Goal: Task Accomplishment & Management: Manage account settings

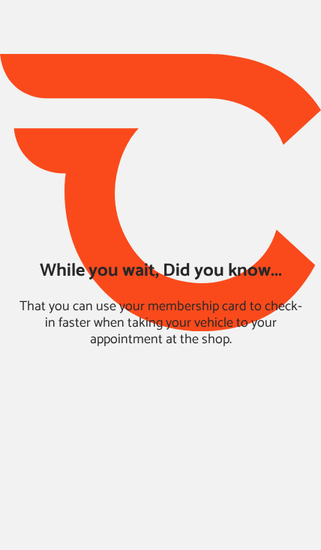
type input "*****"
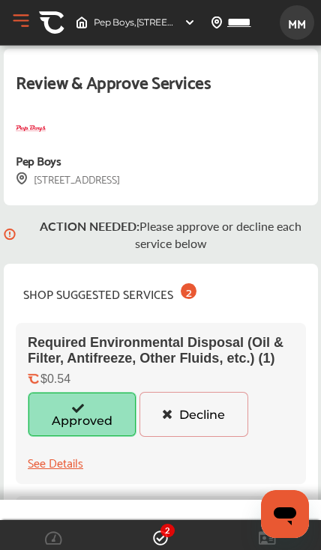
click at [95, 414] on button "Approved" at bounding box center [82, 414] width 109 height 45
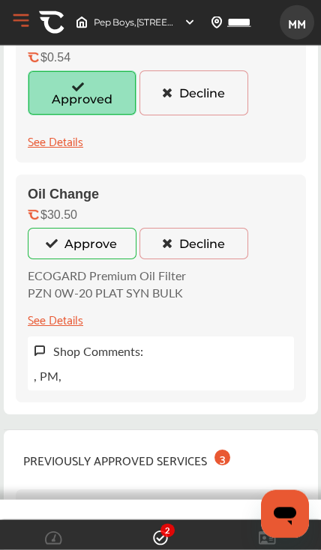
scroll to position [322, 0]
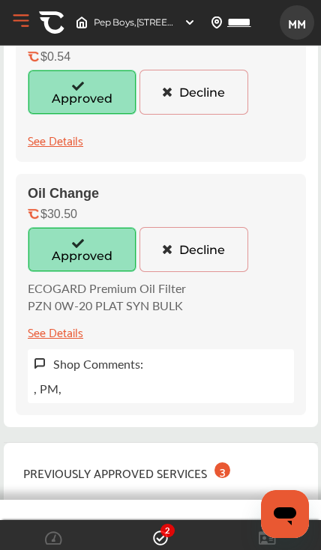
click at [87, 250] on button "Approved" at bounding box center [82, 249] width 109 height 45
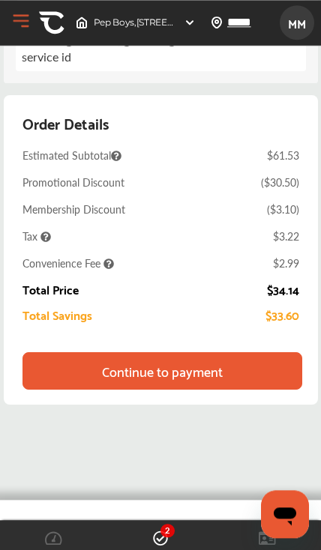
scroll to position [1400, 0]
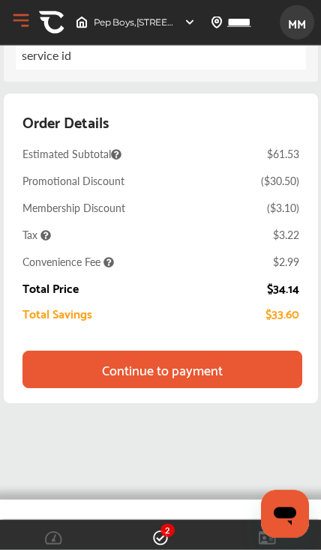
click at [217, 377] on div "Continue to payment" at bounding box center [162, 369] width 121 height 15
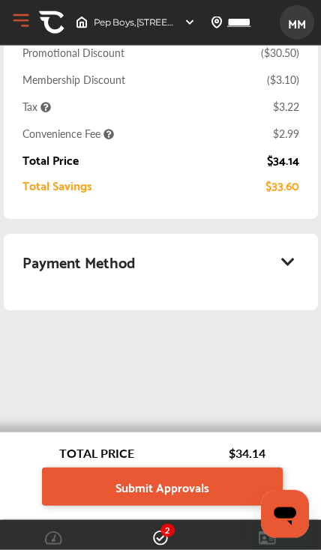
scroll to position [345, 0]
click at [211, 485] on link "Submit Approvals" at bounding box center [162, 487] width 241 height 38
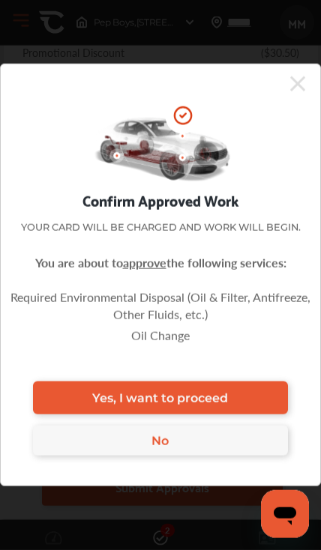
click at [225, 393] on span "Yes, I want to proceed" at bounding box center [160, 398] width 136 height 14
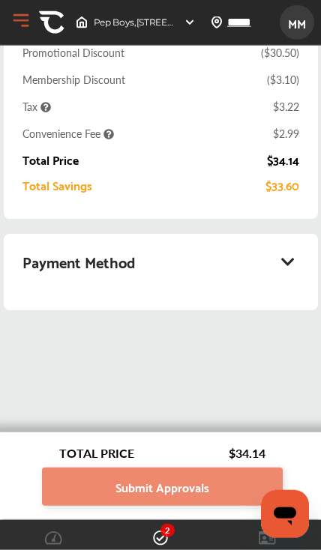
click at [283, 273] on div "Payment Method" at bounding box center [160, 261] width 277 height 25
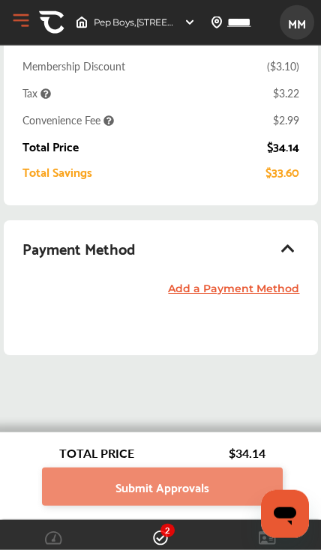
click at [268, 295] on link "Add a Payment Method" at bounding box center [233, 288] width 131 height 13
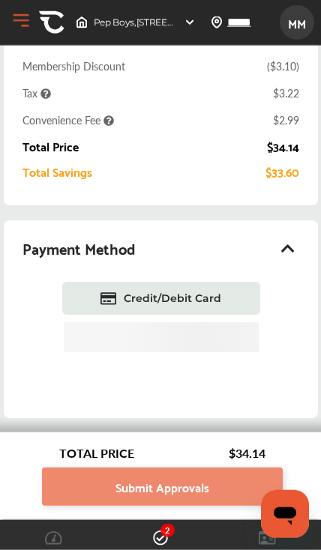
click at [214, 305] on span "Credit/Debit Card" at bounding box center [172, 298] width 97 height 13
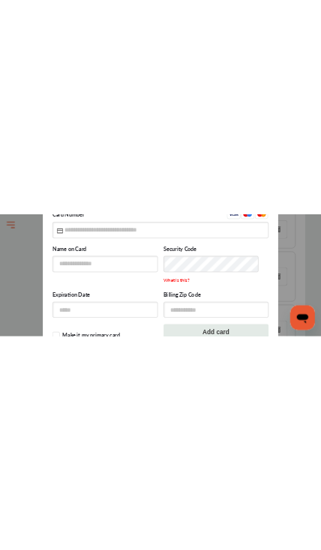
scroll to position [0, 0]
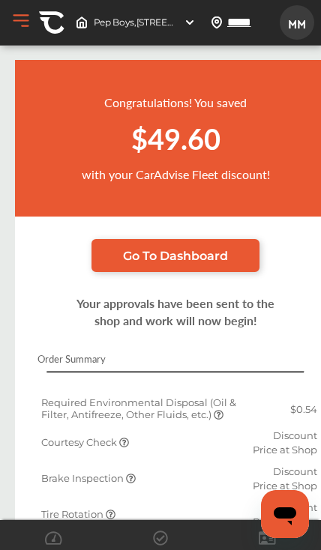
click at [218, 249] on span "Go To Dashboard" at bounding box center [175, 256] width 105 height 14
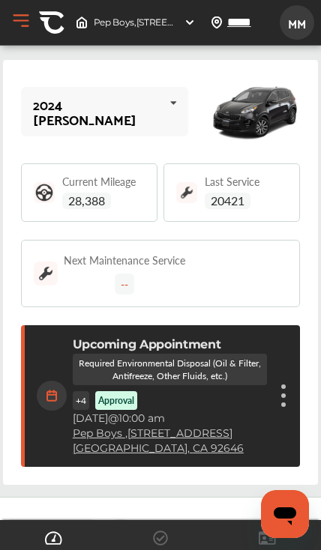
click at [171, 109] on icon at bounding box center [172, 103] width 25 height 32
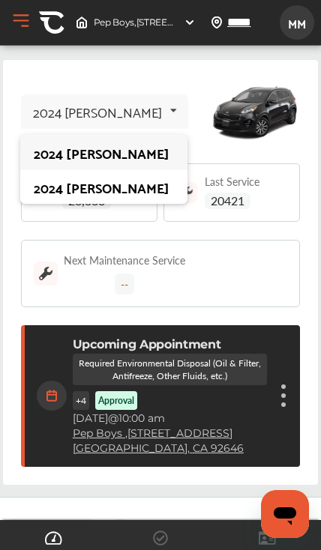
click at [136, 115] on div "2024 Kia Seltos 2024 Kia Seltos 2024 Kia Seltos" at bounding box center [104, 111] width 167 height 34
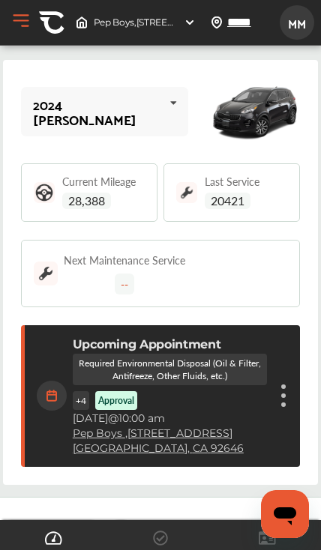
click at [295, 22] on span "MM" at bounding box center [296, 23] width 27 height 28
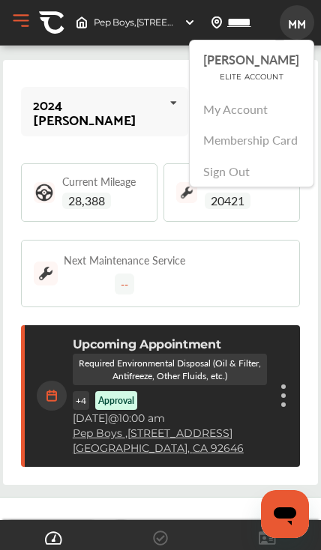
click at [236, 106] on link "My Account" at bounding box center [235, 108] width 64 height 17
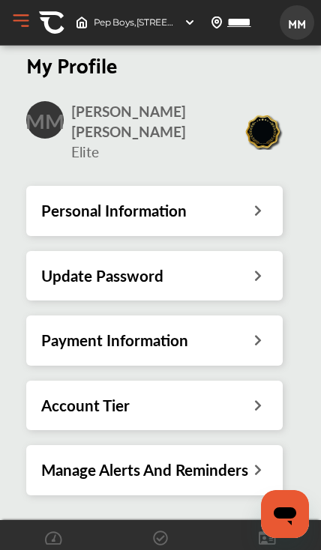
click at [246, 331] on div "Payment Information" at bounding box center [154, 340] width 226 height 19
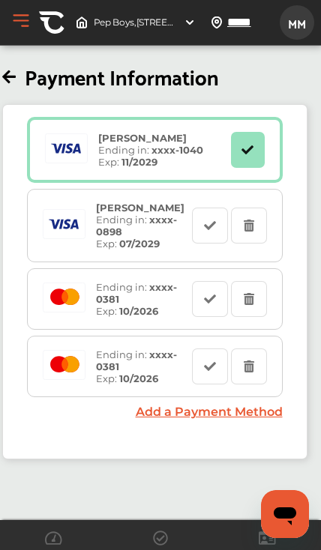
click at [16, 76] on icon at bounding box center [8, 78] width 13 height 16
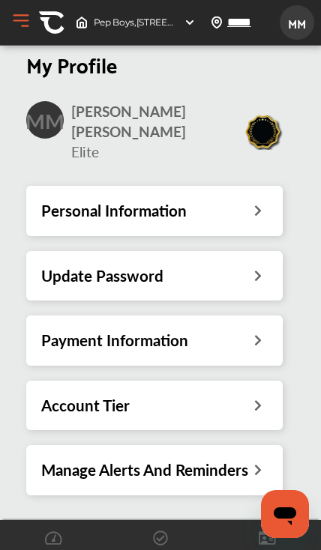
click at [228, 396] on div "Account Tier" at bounding box center [154, 405] width 226 height 19
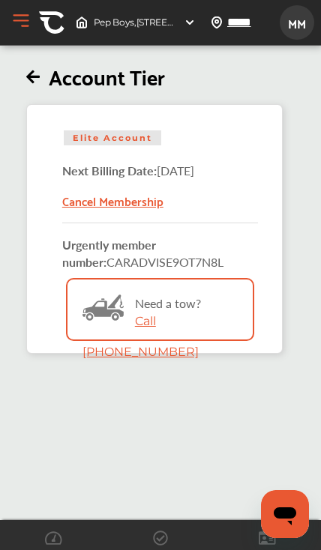
click at [28, 79] on icon at bounding box center [32, 78] width 13 height 16
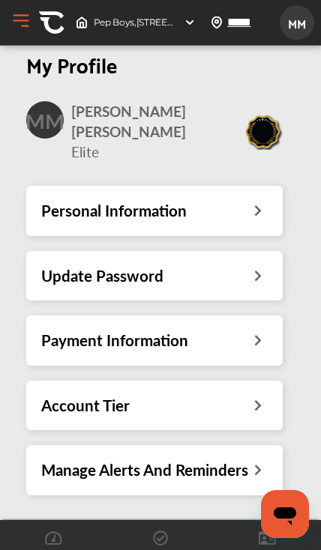
click at [244, 460] on h3 "Manage Alerts And Reminders" at bounding box center [144, 469] width 207 height 19
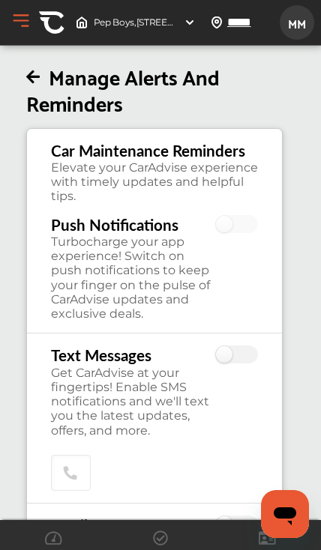
click at [33, 76] on icon at bounding box center [32, 78] width 13 height 16
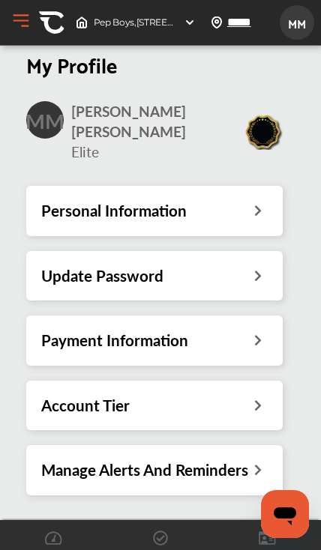
click at [16, 16] on button "Open Menu" at bounding box center [21, 21] width 22 height 22
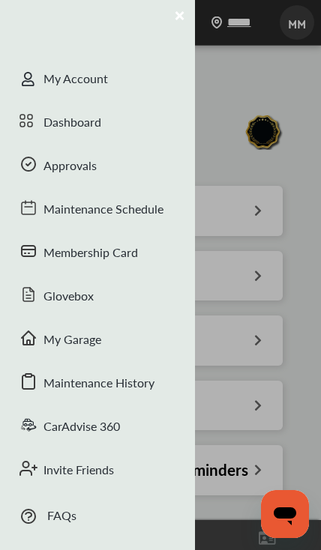
click at [127, 379] on div "Maintenance History" at bounding box center [97, 384] width 195 height 43
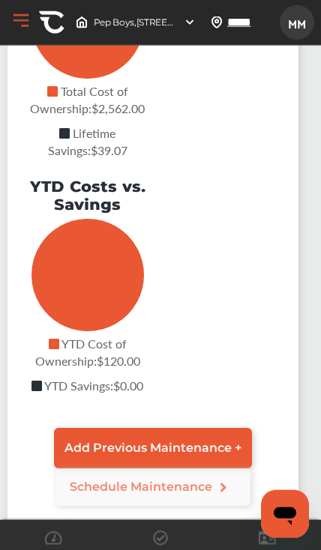
scroll to position [219, 0]
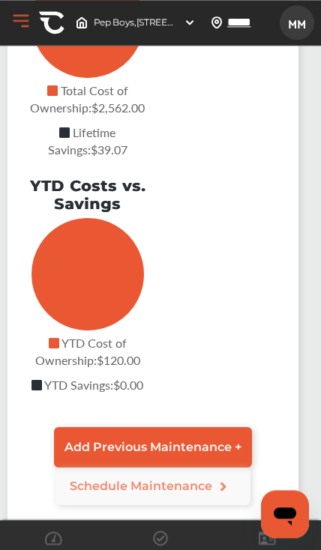
click at [211, 450] on span "Add Previous Maintenance +" at bounding box center [152, 447] width 177 height 14
select select "*"
select select "****"
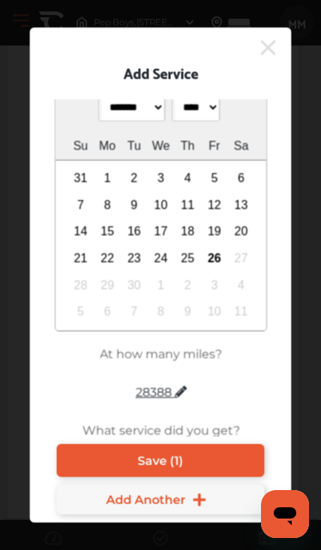
click at [214, 465] on link "Save (1)" at bounding box center [160, 461] width 208 height 33
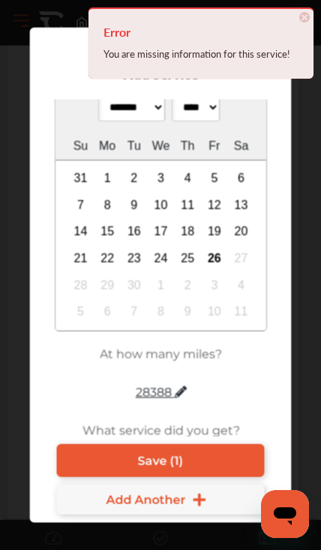
click at [308, 17] on span "×" at bounding box center [304, 17] width 10 height 10
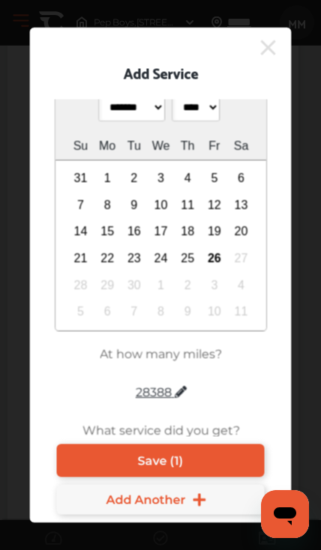
click at [268, 42] on icon at bounding box center [268, 48] width 15 height 24
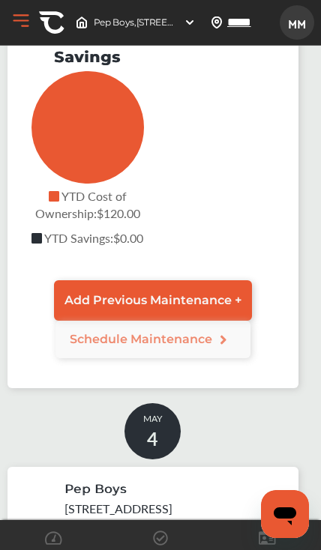
scroll to position [329, 0]
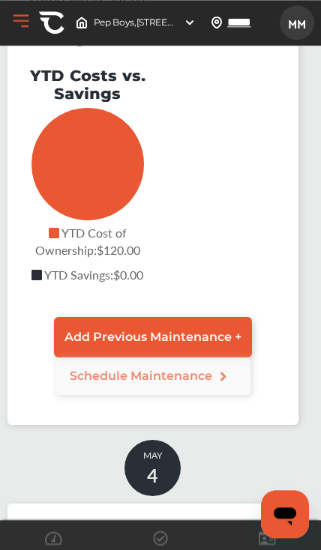
click at [224, 331] on link "Add Previous Maintenance +" at bounding box center [153, 337] width 198 height 40
select select "*"
select select "****"
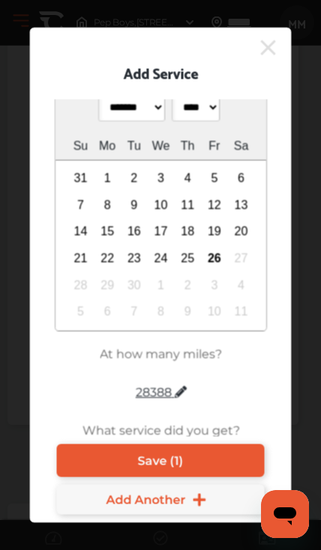
click at [155, 106] on select "******* ******** ***** ***** *** **** **** ****** ********* ******* ******** **…" at bounding box center [130, 107] width 67 height 28
select select "*"
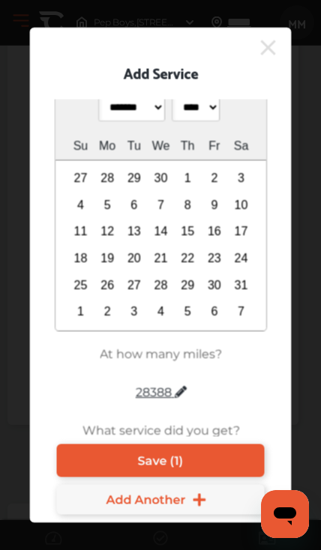
click at [79, 211] on div "4" at bounding box center [80, 204] width 22 height 22
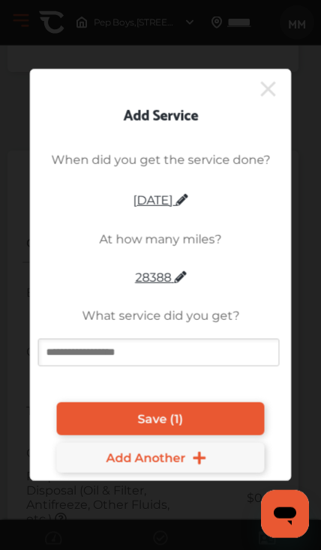
scroll to position [1188, 0]
click at [163, 427] on span "Save (1)" at bounding box center [161, 419] width 46 height 14
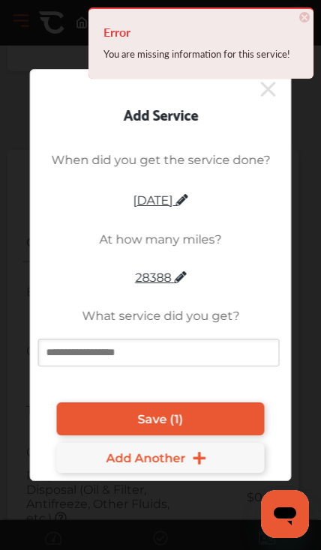
click at [312, 15] on div "Error You are missing information for this service! × Dismiss" at bounding box center [200, 42] width 225 height 71
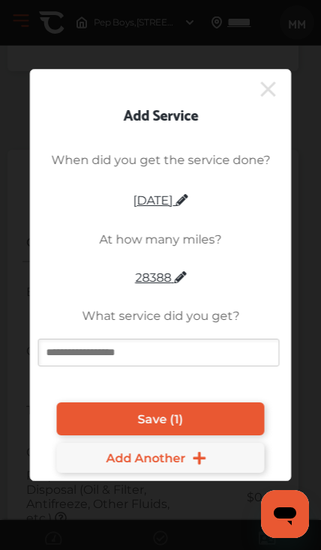
click at [206, 367] on input at bounding box center [158, 353] width 241 height 28
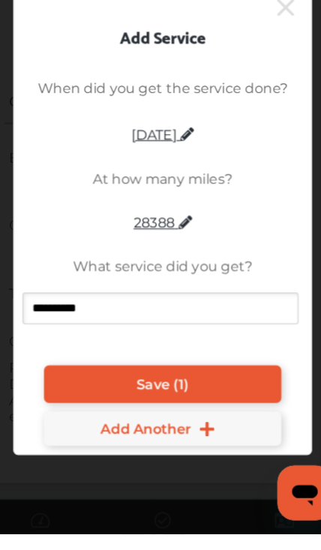
type input "**********"
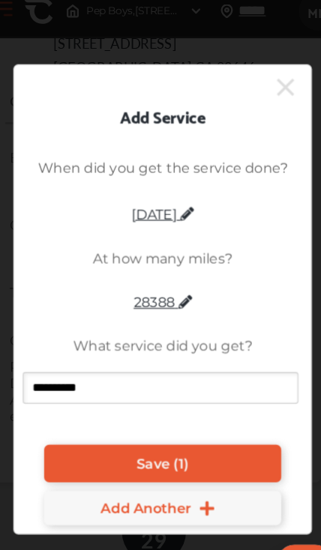
click at [196, 407] on link "Save (1)" at bounding box center [160, 419] width 208 height 33
click at [163, 451] on span "Add Another" at bounding box center [145, 458] width 79 height 14
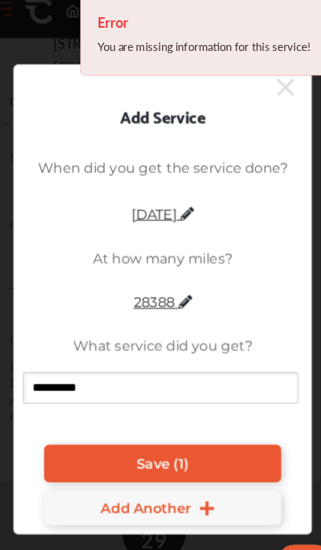
click at [187, 416] on link "Save (1)" at bounding box center [160, 419] width 208 height 33
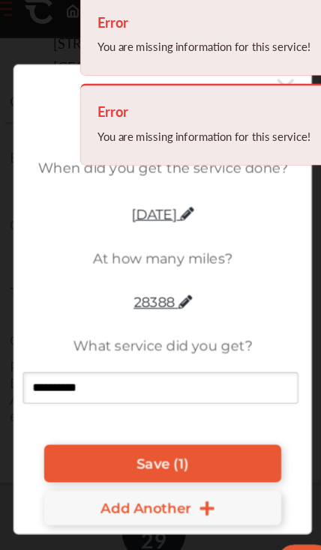
click at [275, 44] on div "You are missing information for this service!" at bounding box center [200, 53] width 195 height 19
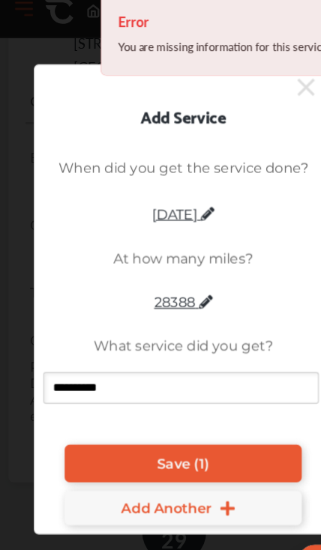
click at [264, 64] on div "Error You are missing information for this service! × Dismiss" at bounding box center [200, 42] width 225 height 71
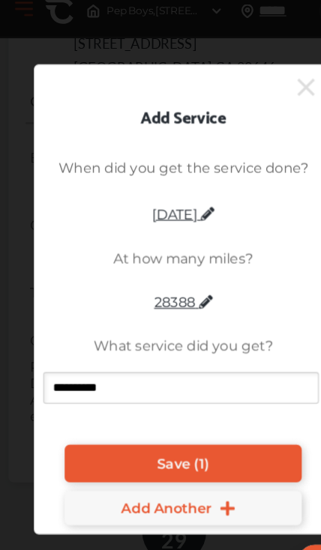
click at [271, 77] on icon at bounding box center [268, 89] width 15 height 24
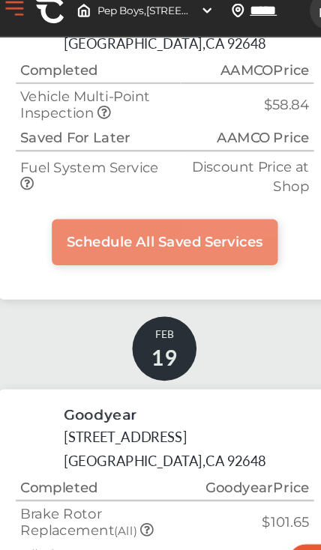
scroll to position [2450, 0]
click at [193, 232] on span "Schedule All Saved Services" at bounding box center [153, 224] width 172 height 14
click at [220, 245] on link "Schedule All Saved Services" at bounding box center [153, 225] width 198 height 40
click at [206, 245] on link "Schedule All Saved Services" at bounding box center [153, 225] width 198 height 40
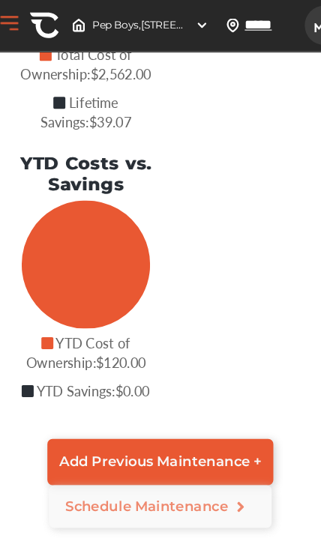
scroll to position [255, 0]
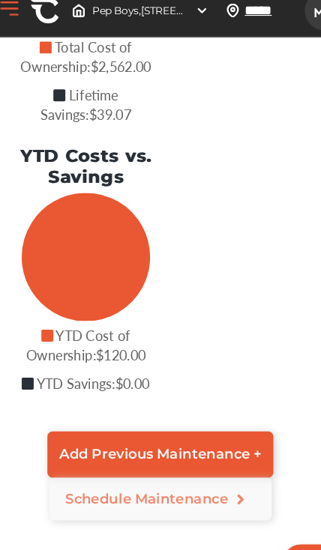
click at [217, 391] on link "Add Previous Maintenance +" at bounding box center [153, 411] width 198 height 40
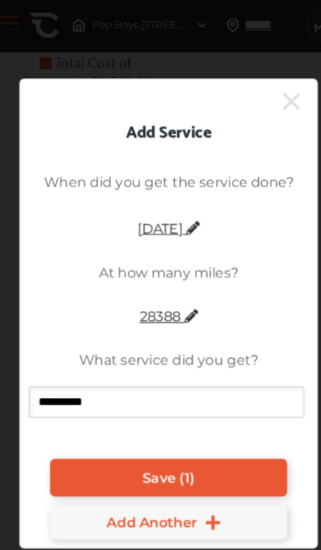
scroll to position [232, 0]
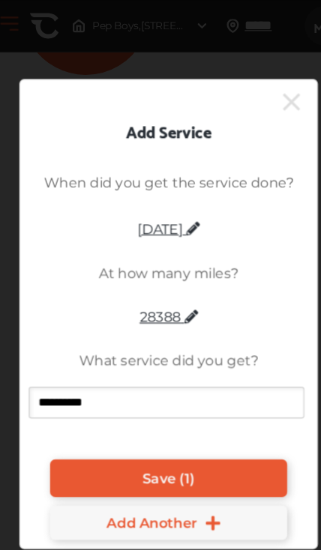
click at [261, 82] on icon at bounding box center [268, 89] width 15 height 15
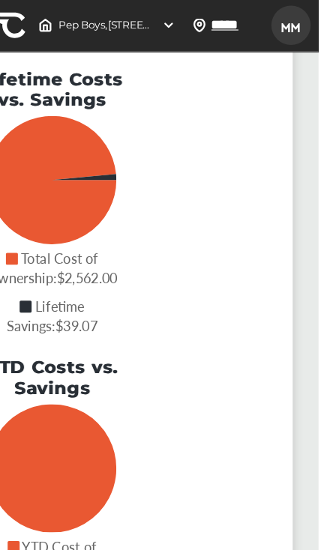
scroll to position [0, 0]
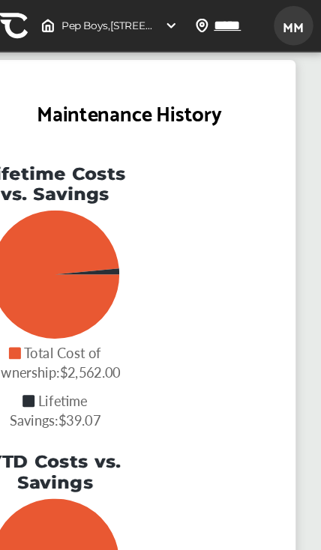
click at [184, 18] on img at bounding box center [190, 22] width 12 height 12
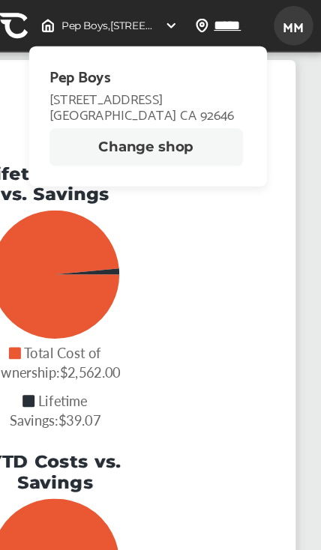
click at [184, 20] on img at bounding box center [190, 22] width 12 height 12
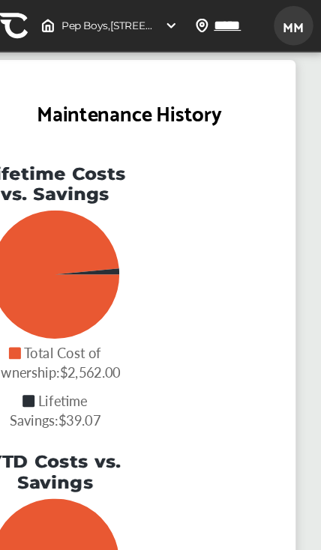
click at [151, 271] on div "Lifetime Costs vs. Savings Total Cost of Ownership Lifetime Savings Total Cost …" at bounding box center [152, 378] width 261 height 501
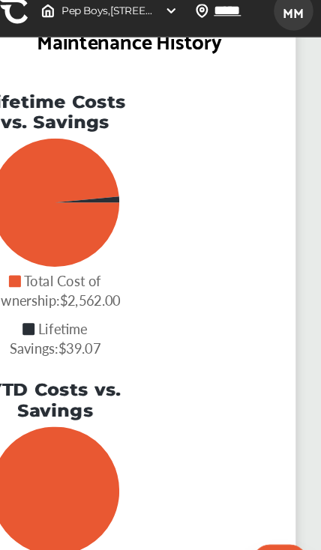
scroll to position [51, 0]
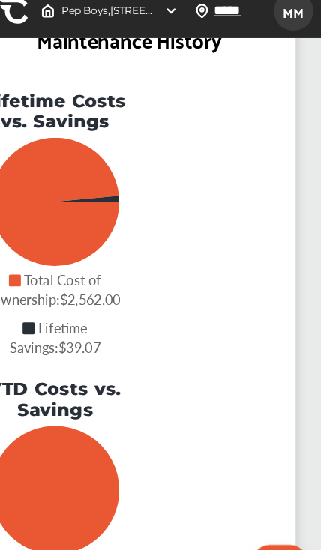
click at [283, 16] on span "MM" at bounding box center [296, 23] width 27 height 28
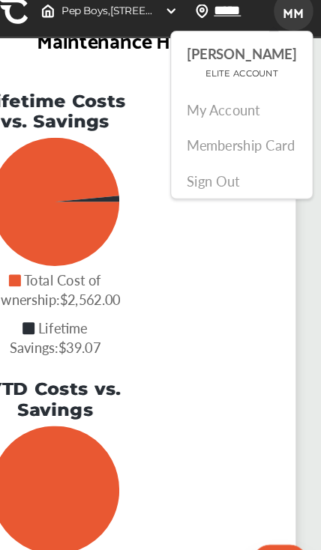
click at [208, 100] on link "My Account" at bounding box center [235, 108] width 64 height 17
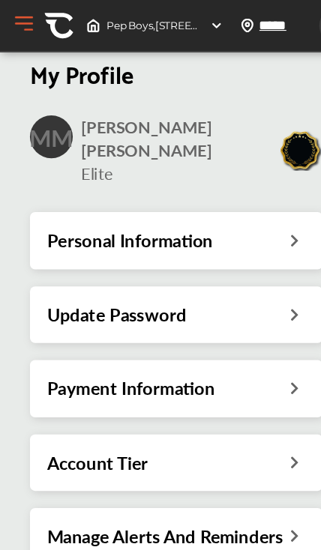
click at [250, 201] on icon at bounding box center [257, 209] width 14 height 16
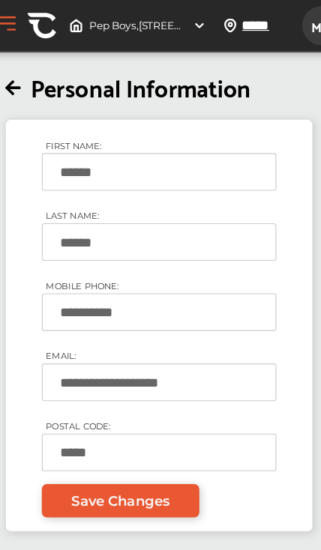
click at [137, 446] on span "Save Changes" at bounding box center [121, 439] width 86 height 14
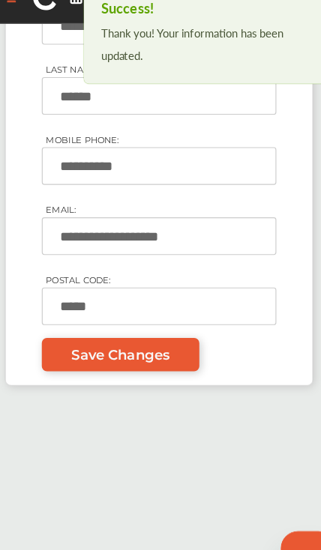
scroll to position [167, 0]
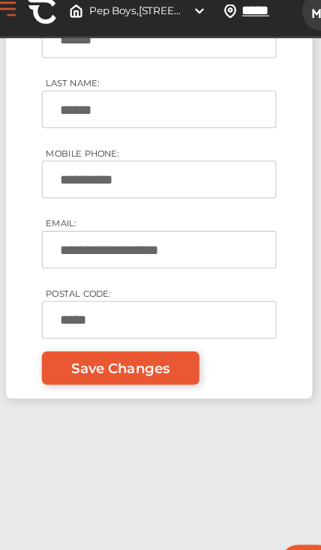
click at [46, 531] on icon at bounding box center [53, 538] width 17 height 15
